Goal: Information Seeking & Learning: Learn about a topic

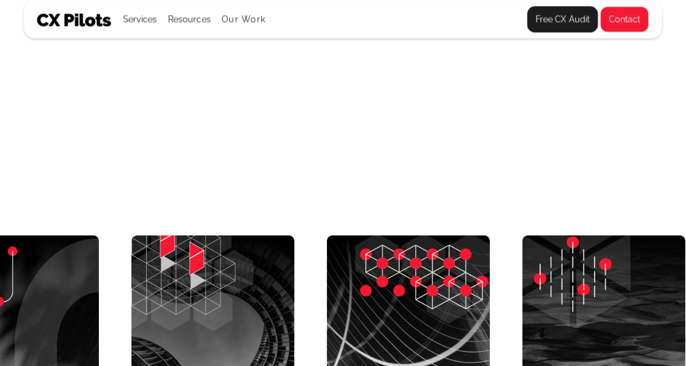
scroll to position [4236, 4211]
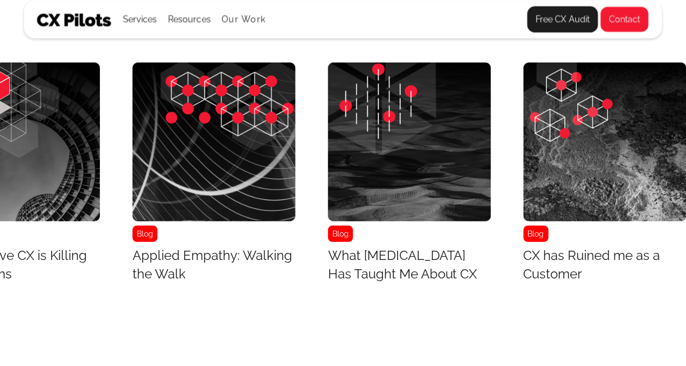
click at [636, 154] on img "25 / 43" at bounding box center [605, 141] width 163 height 159
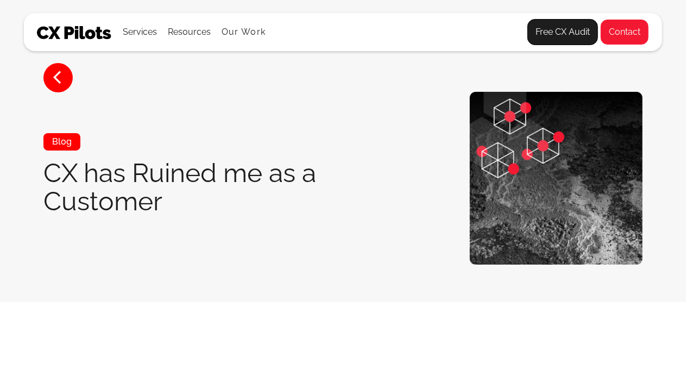
click at [636, 154] on img at bounding box center [556, 178] width 173 height 173
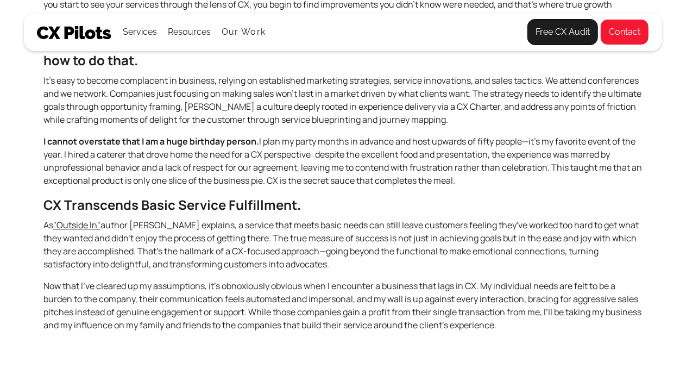
scroll to position [1308, 0]
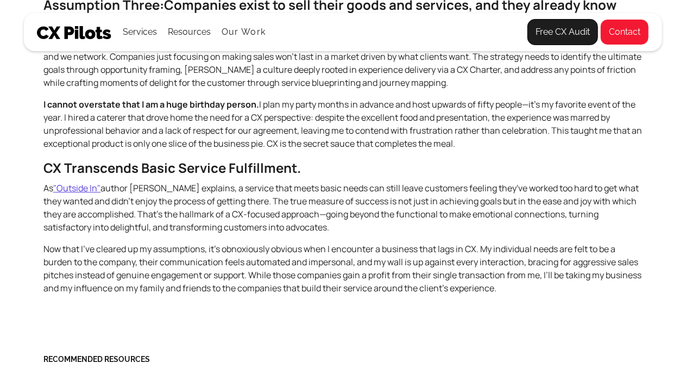
click at [100, 192] on link ""Outside In"" at bounding box center [76, 188] width 47 height 12
